Goal: Find specific page/section: Find specific page/section

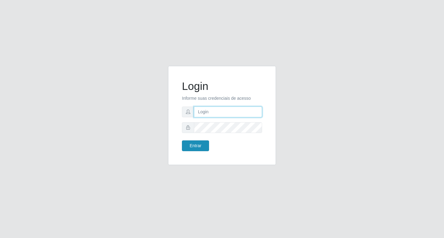
type input "rejane@bcruzarmas"
click at [201, 145] on button "Entrar" at bounding box center [195, 146] width 27 height 11
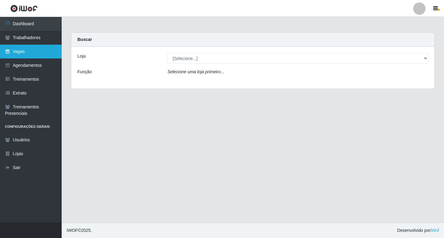
click at [24, 51] on link "Vagas" at bounding box center [31, 52] width 62 height 14
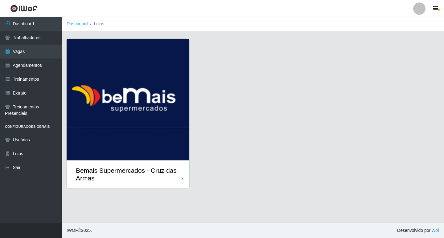
click at [131, 105] on img at bounding box center [128, 100] width 123 height 122
